Goal: Go to known website: Access a specific website the user already knows

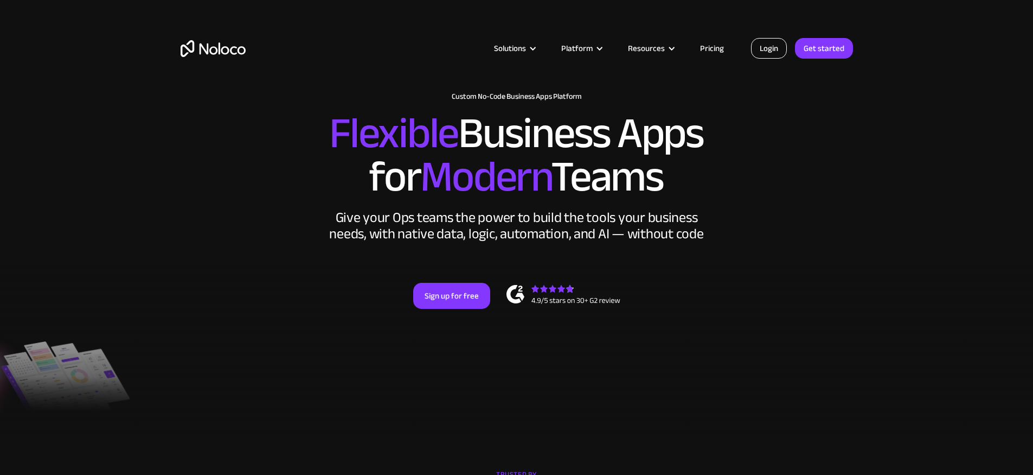
click at [776, 40] on link "Login" at bounding box center [769, 48] width 36 height 21
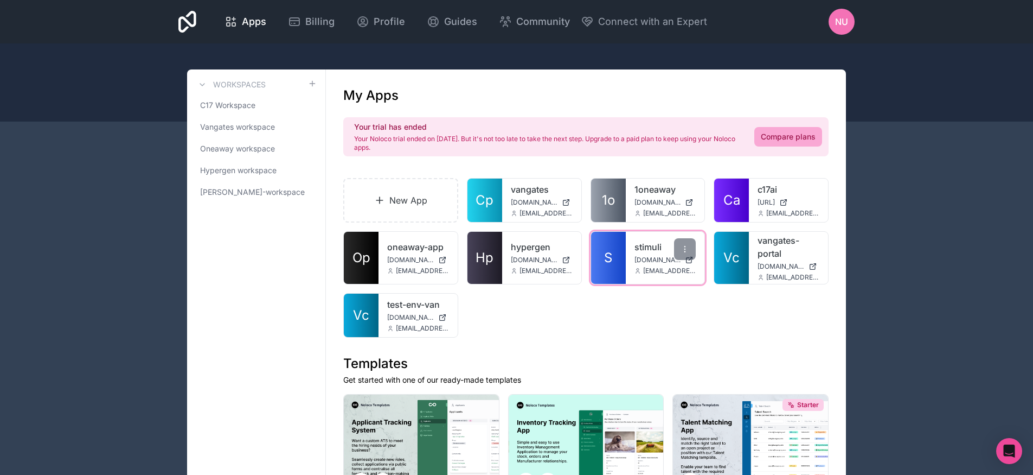
click at [653, 245] on link "stimuli" at bounding box center [665, 246] width 62 height 13
